Goal: Contribute content: Add original content to the website for others to see

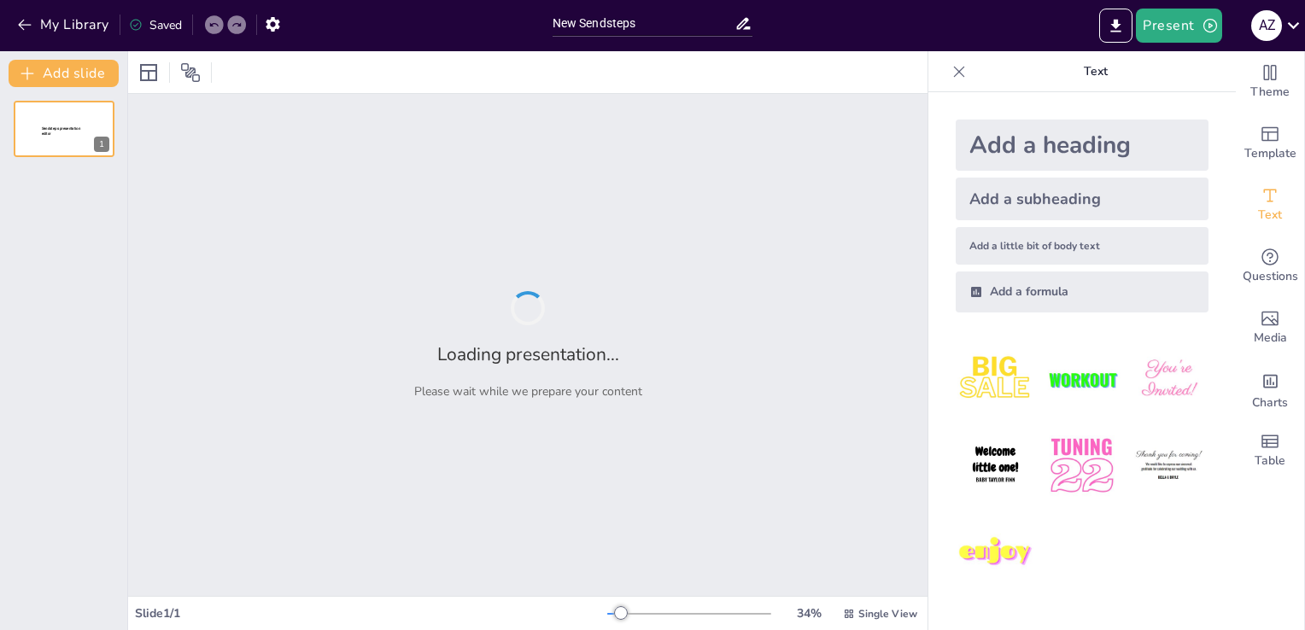
type input "New Sendsteps"
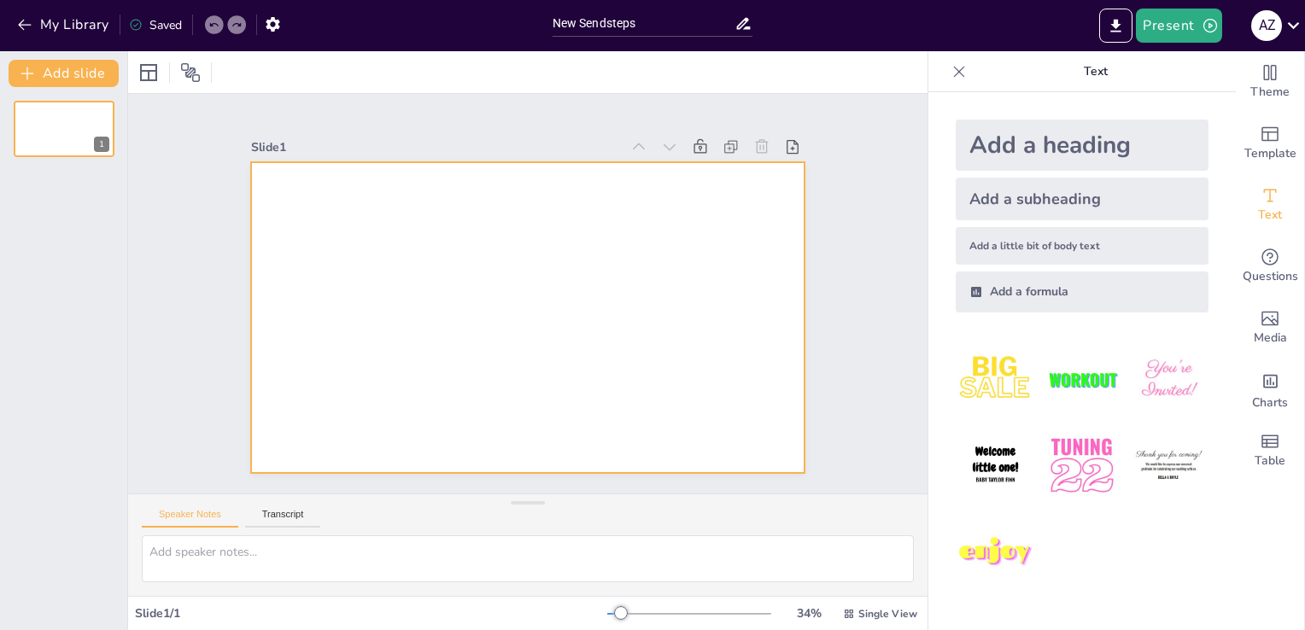
click at [528, 331] on div at bounding box center [527, 317] width 553 height 311
click at [1032, 142] on div "Add a heading" at bounding box center [1082, 145] width 253 height 51
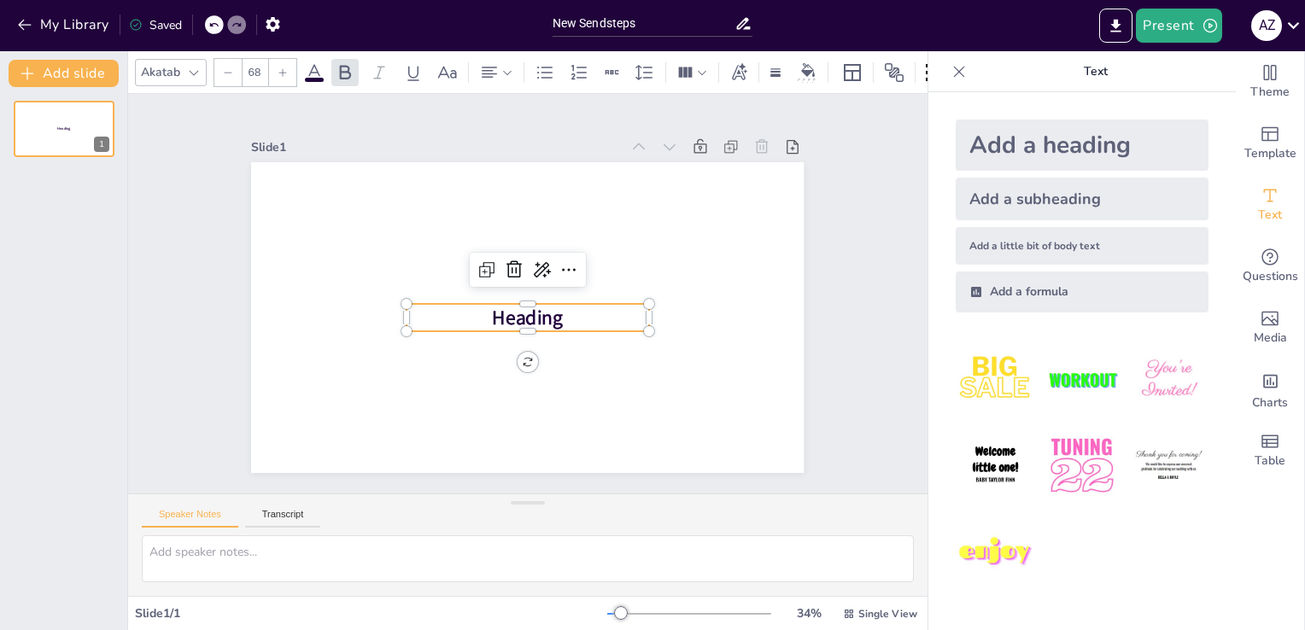
click at [1064, 138] on div "Add a heading" at bounding box center [1082, 145] width 253 height 51
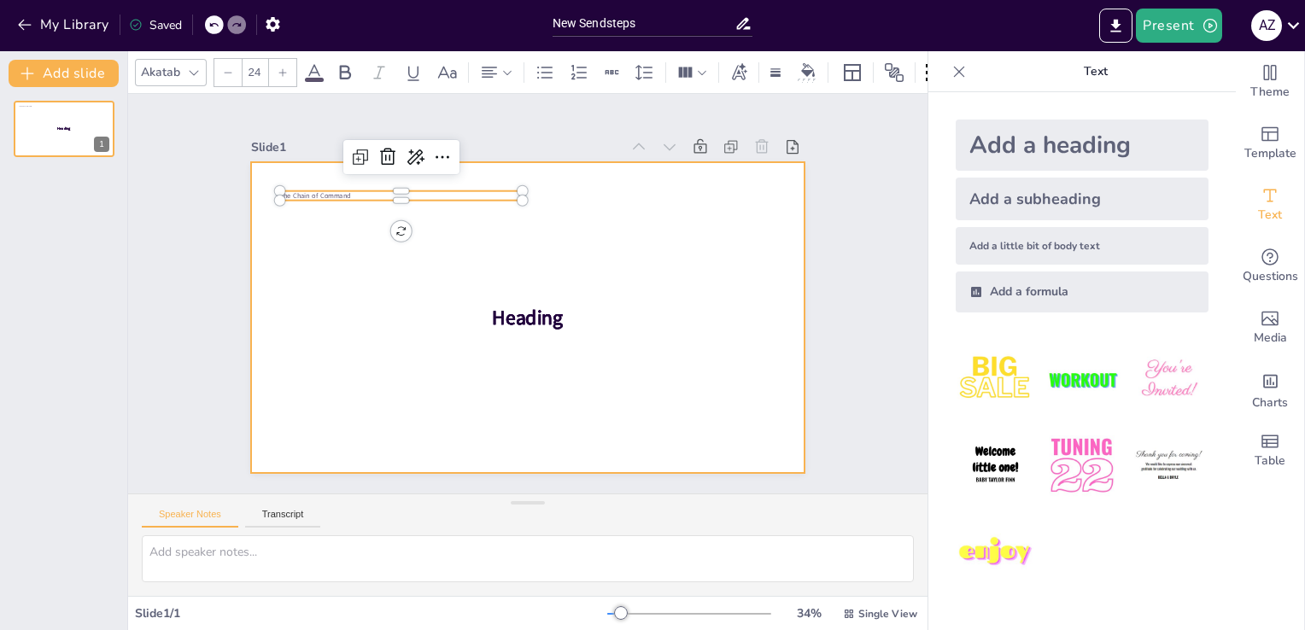
click at [551, 313] on p "Heading" at bounding box center [523, 317] width 243 height 77
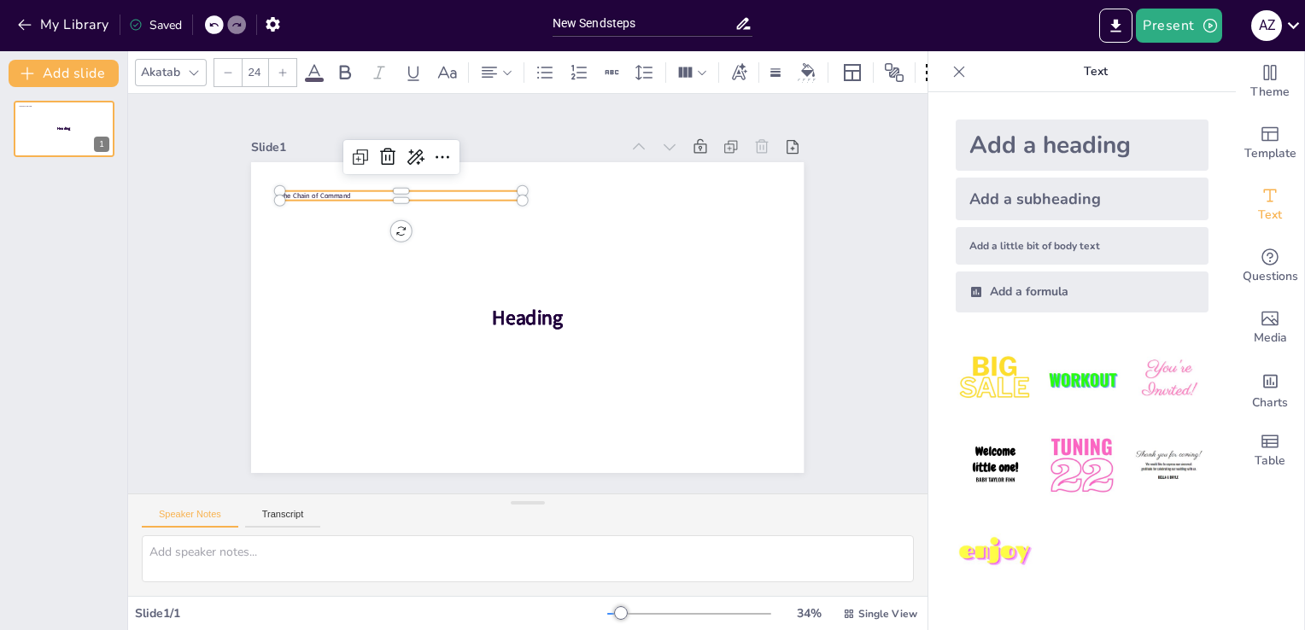
click at [1050, 140] on div "Add a heading" at bounding box center [1082, 145] width 253 height 51
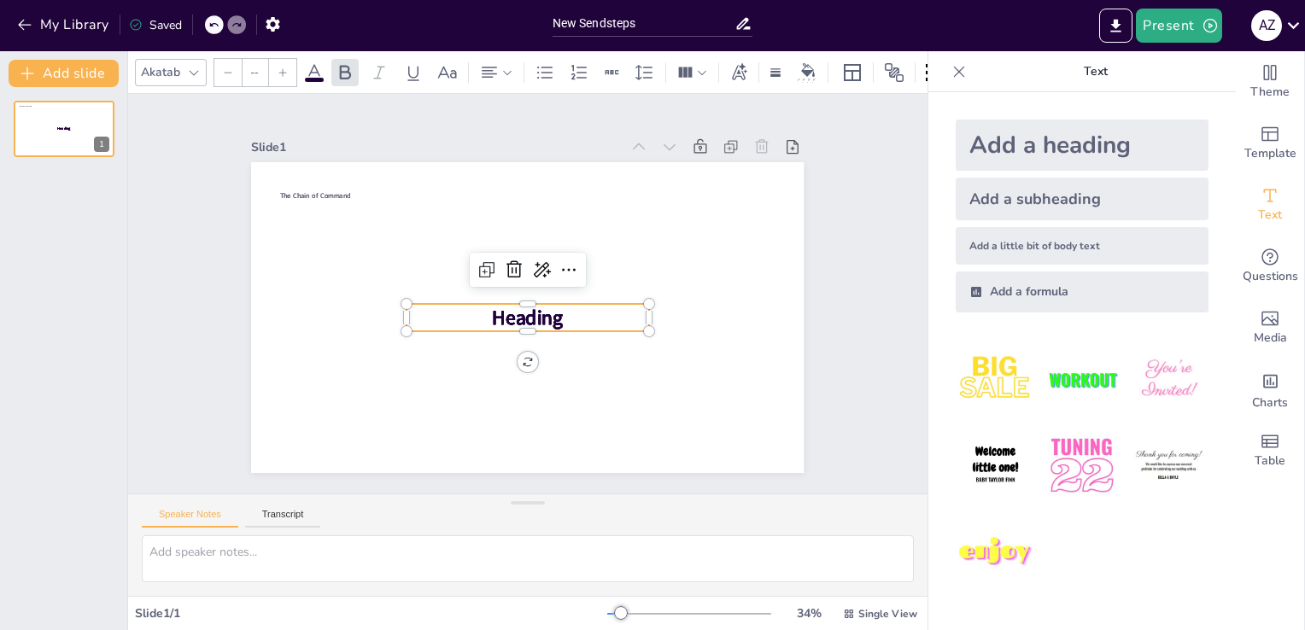
type input "68"
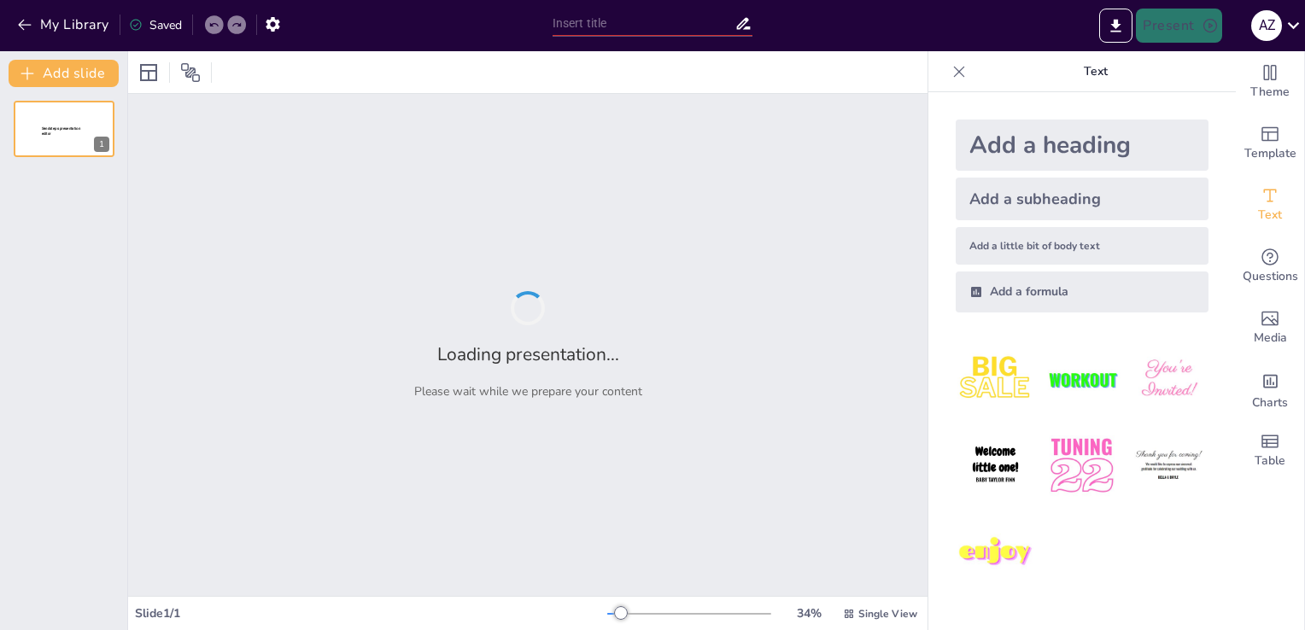
type input "Organizational Structure: Defining Your Role and Responsibilities"
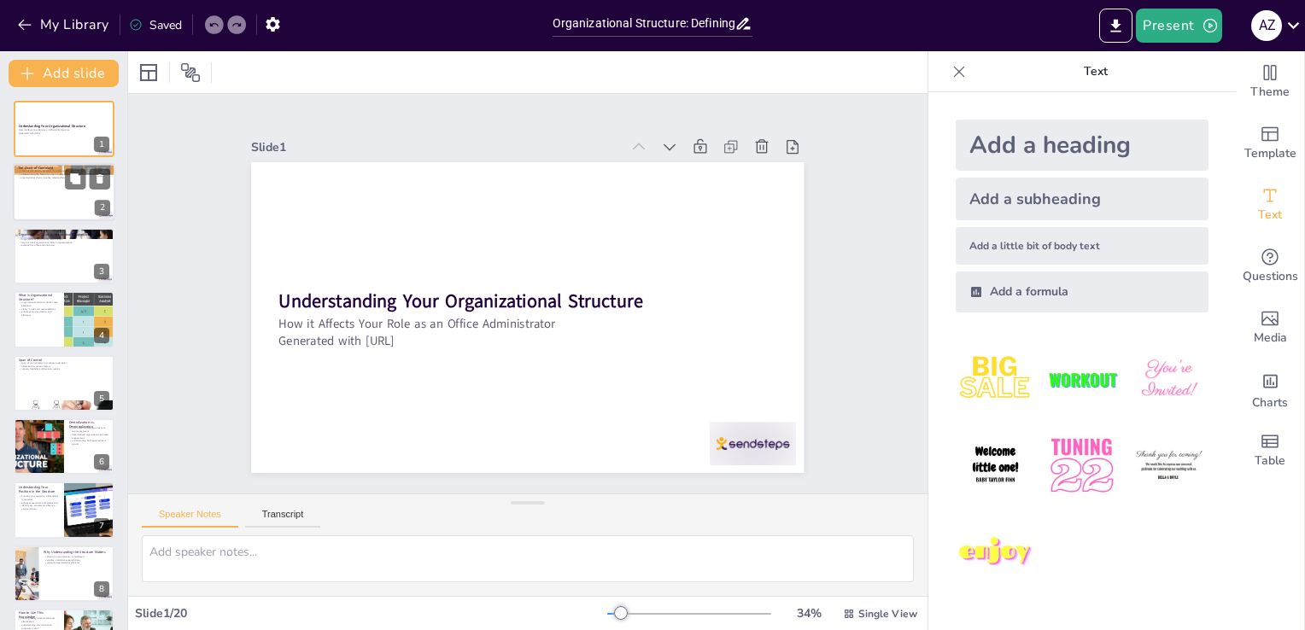
click at [41, 198] on div at bounding box center [64, 193] width 103 height 58
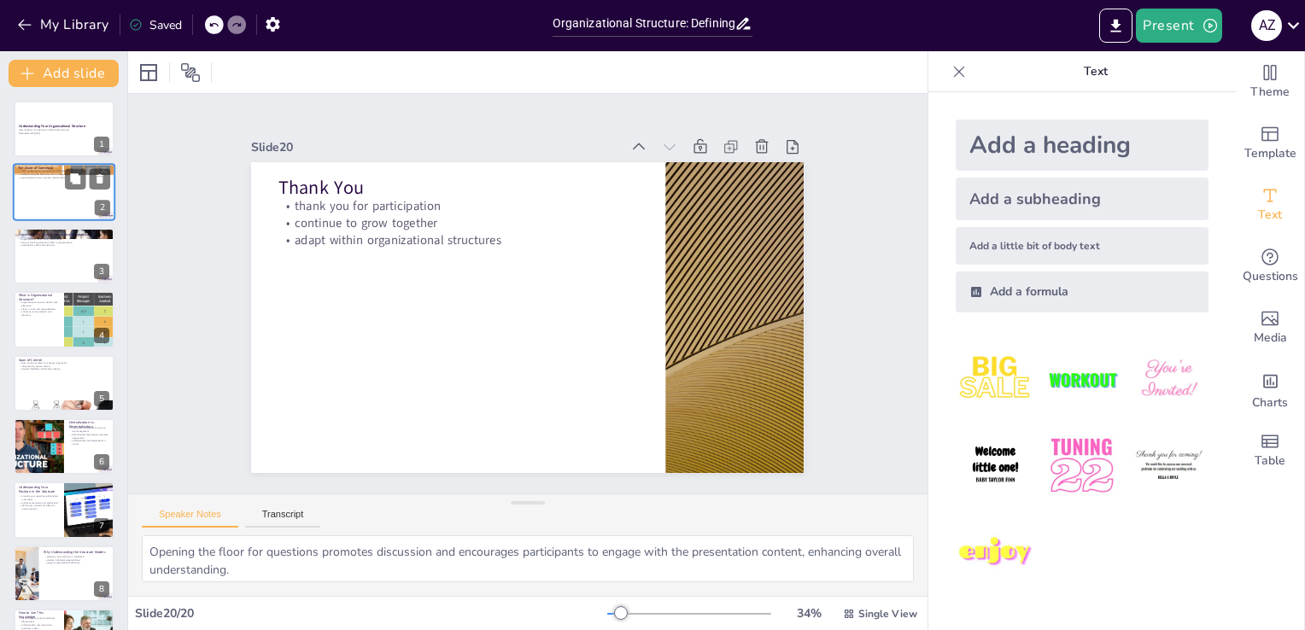
type textarea "Expressing gratitude for participation fosters a positive atmosphere and acknow…"
